Goal: Go to known website: Go to known website

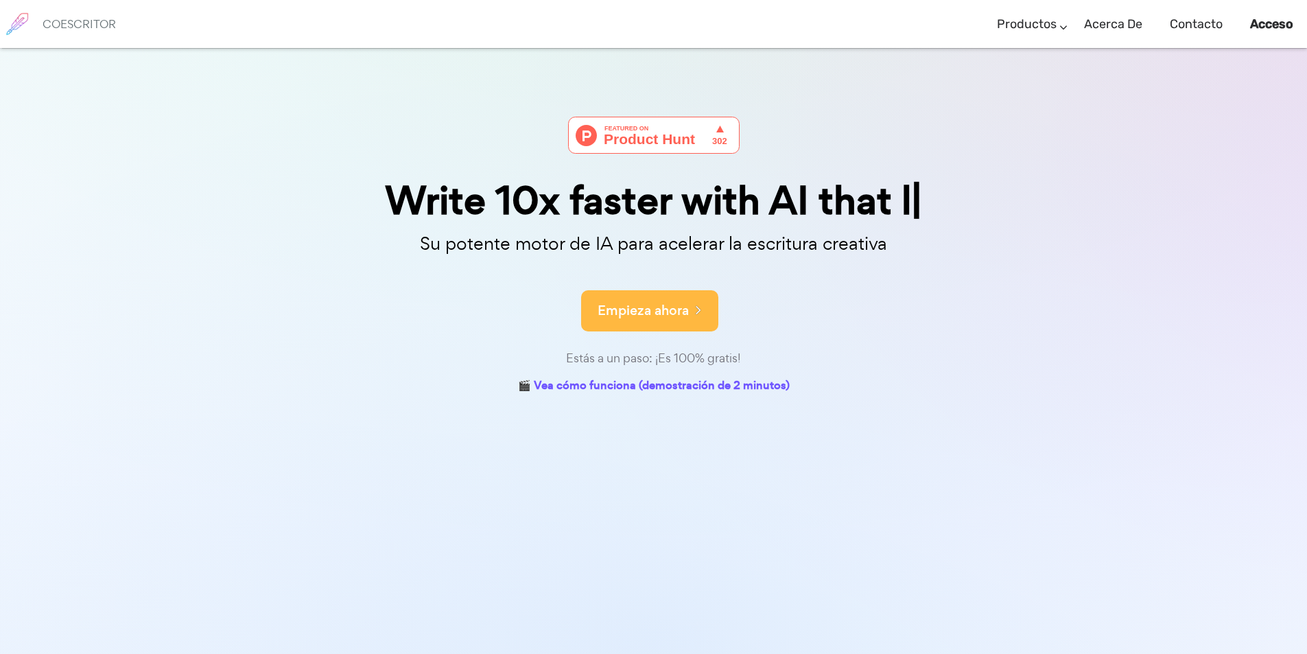
click at [688, 315] on font "Empieza ahora" at bounding box center [643, 310] width 91 height 19
